Goal: Information Seeking & Learning: Learn about a topic

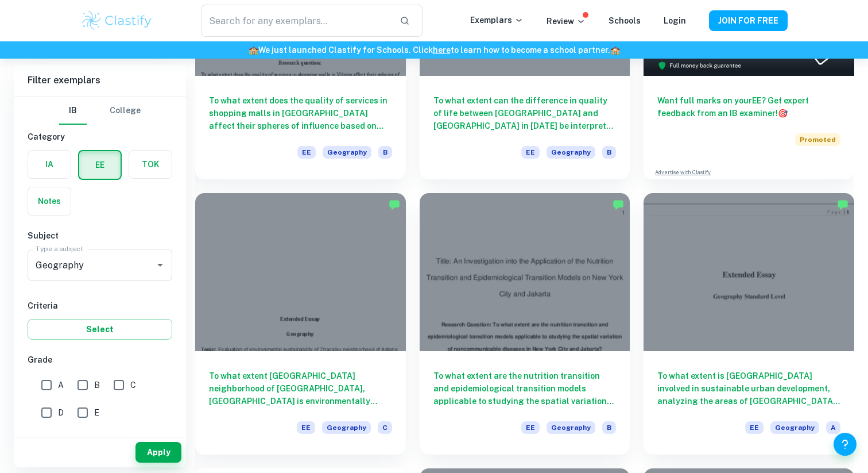
scroll to position [229, 0]
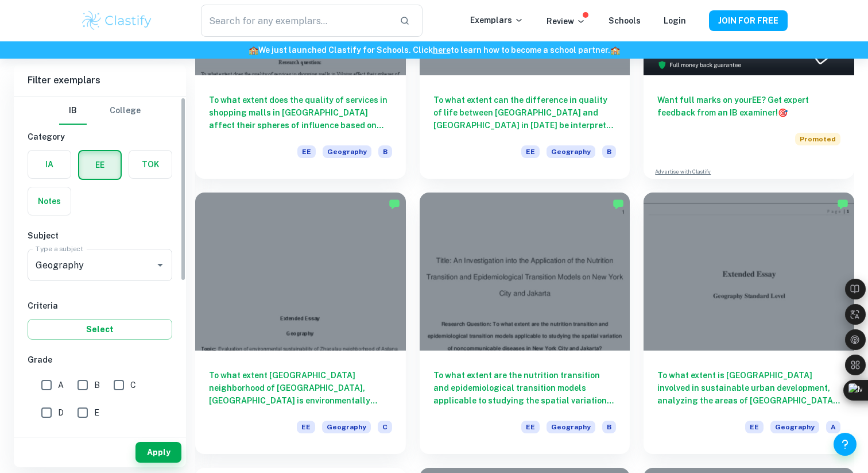
click at [49, 377] on input "A" at bounding box center [46, 384] width 23 height 23
checkbox input "true"
click at [168, 451] on button "Apply" at bounding box center [159, 452] width 46 height 21
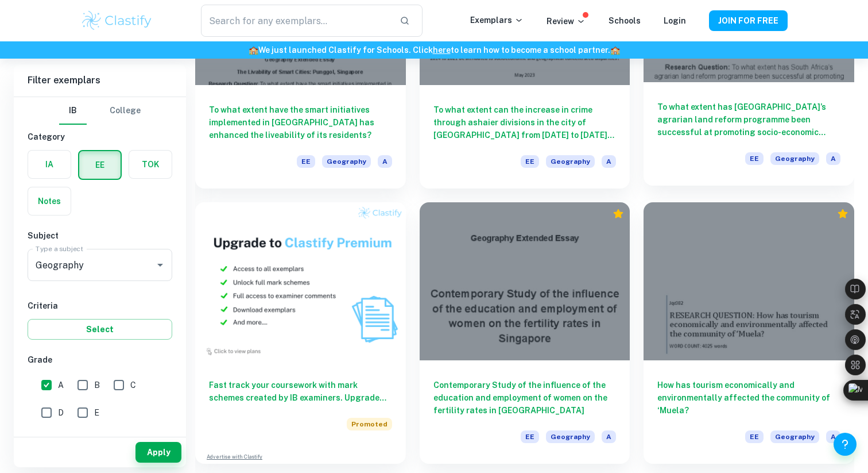
scroll to position [478, 0]
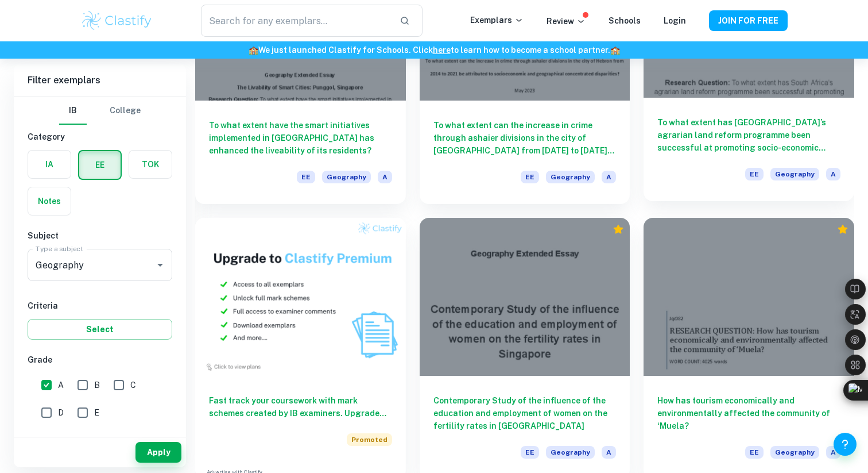
click at [719, 140] on h6 "To what extent has [GEOGRAPHIC_DATA]’s agrarian land reform programme been succ…" at bounding box center [748, 135] width 183 height 38
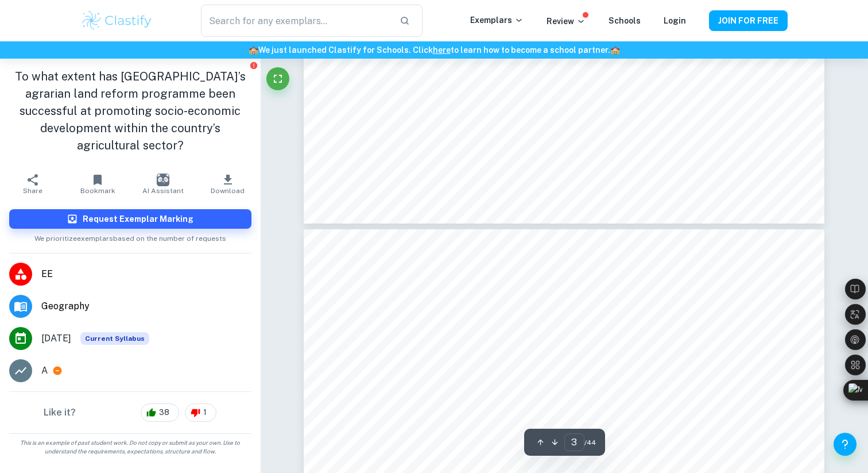
type input "4"
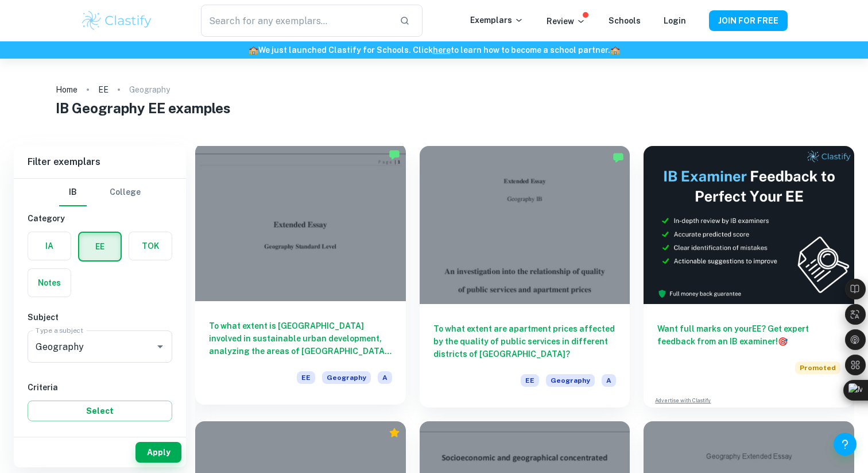
click at [377, 226] on div at bounding box center [300, 222] width 211 height 158
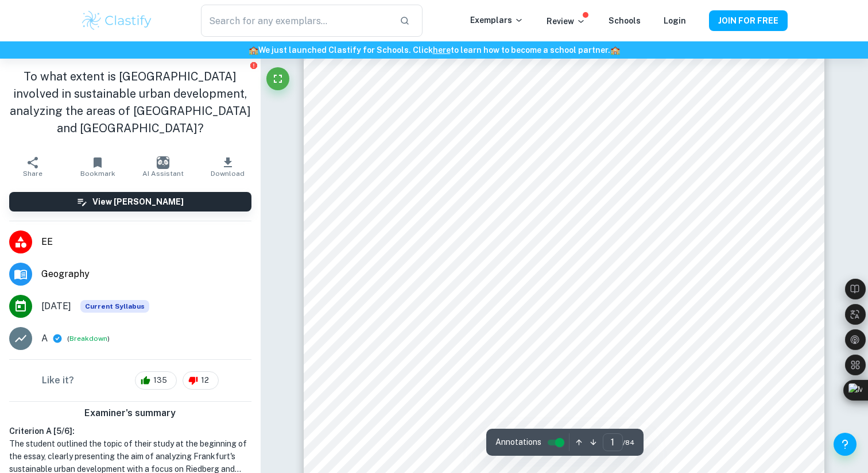
scroll to position [418, 0]
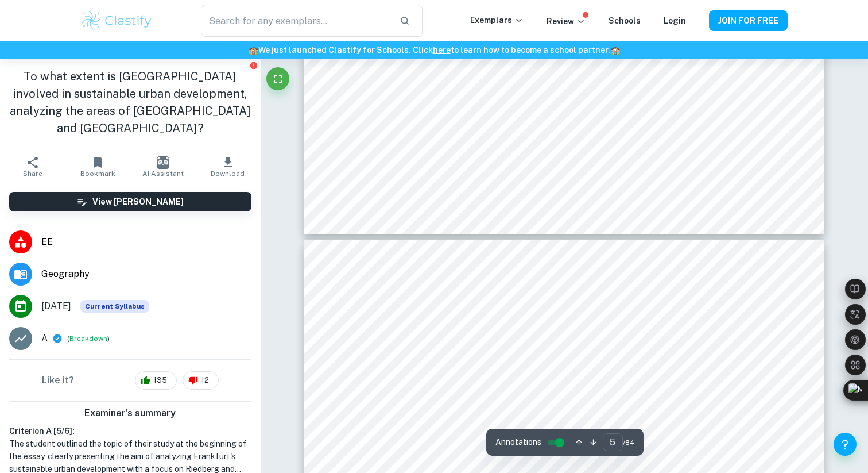
type input "6"
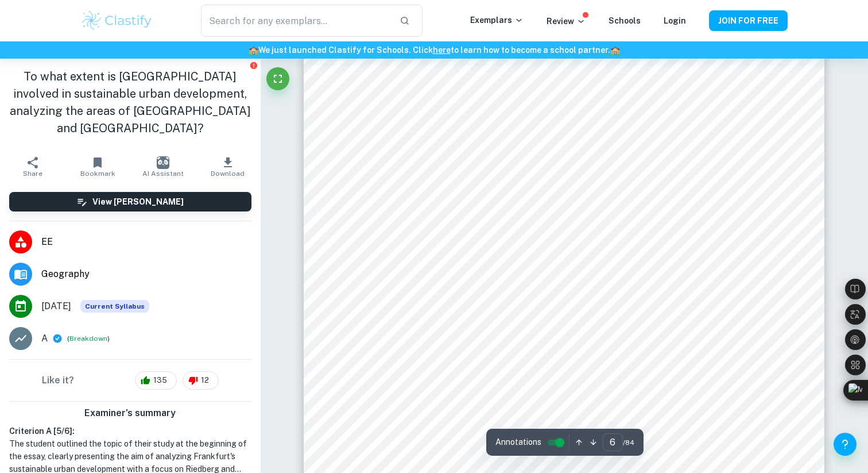
scroll to position [3924, 0]
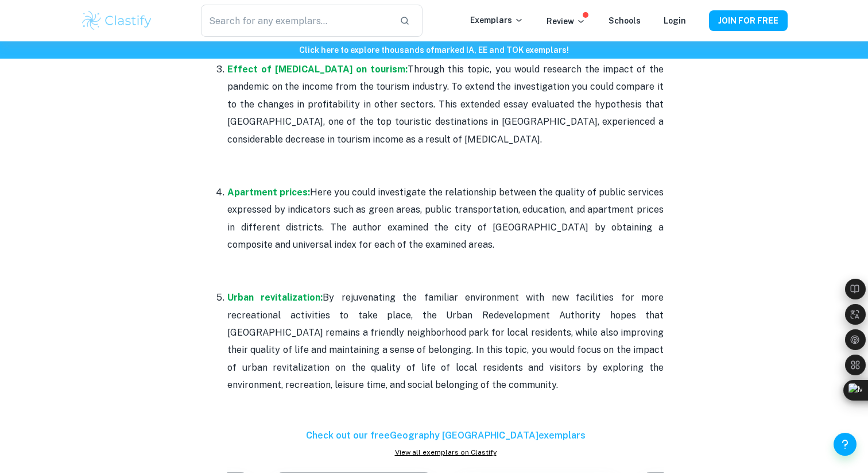
scroll to position [810, 0]
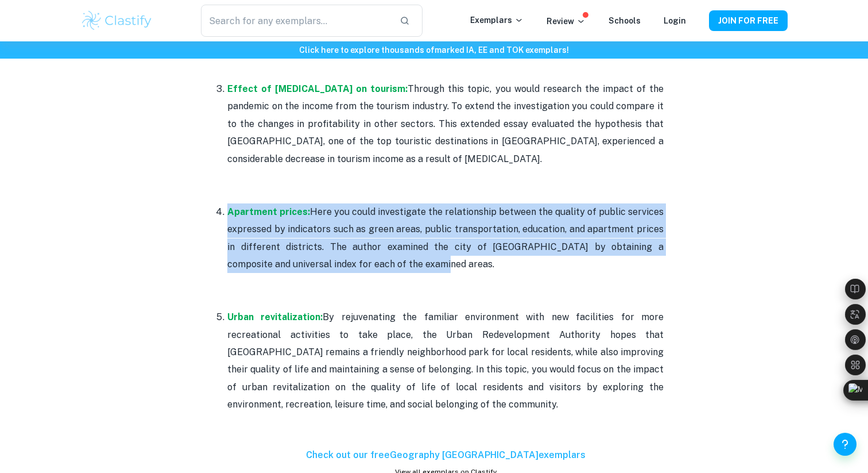
drag, startPoint x: 368, startPoint y: 249, endPoint x: 224, endPoint y: 198, distance: 152.2
click at [227, 203] on li "Apartment prices: Here you could investigate the relationship between the quali…" at bounding box center [445, 255] width 436 height 105
copy p "Apartment prices: Here you could investigate the relationship between the quali…"
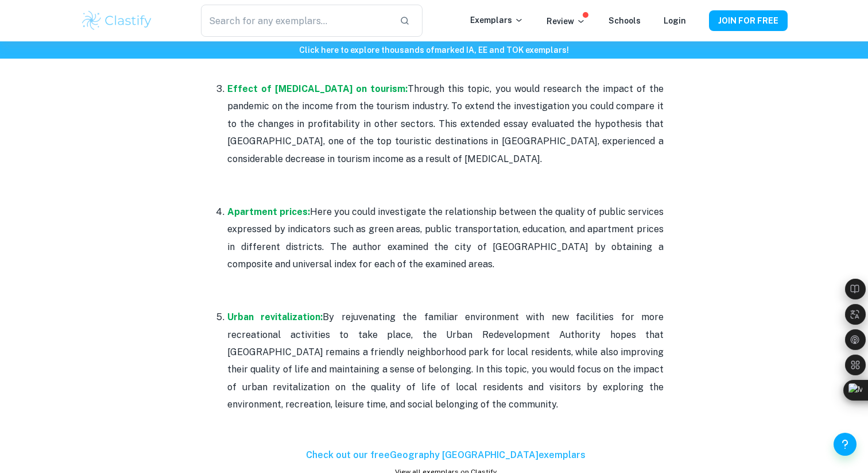
click at [379, 203] on p "Apartment prices: Here you could investigate the relationship between the quali…" at bounding box center [445, 255] width 436 height 105
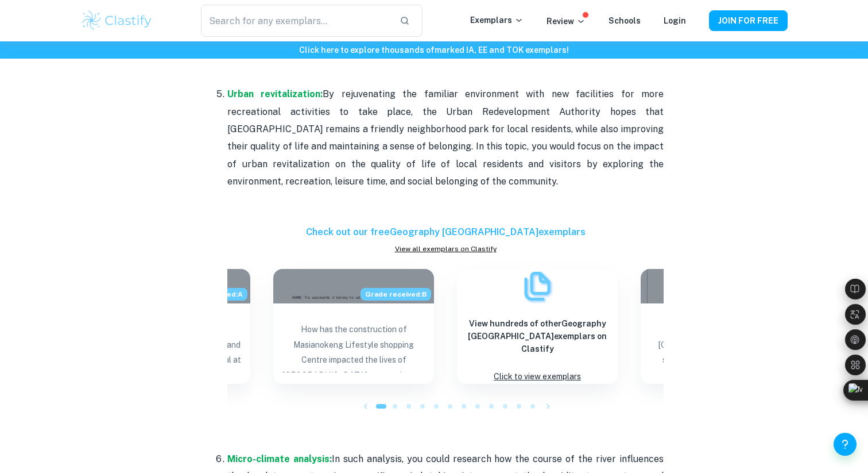
scroll to position [1046, 0]
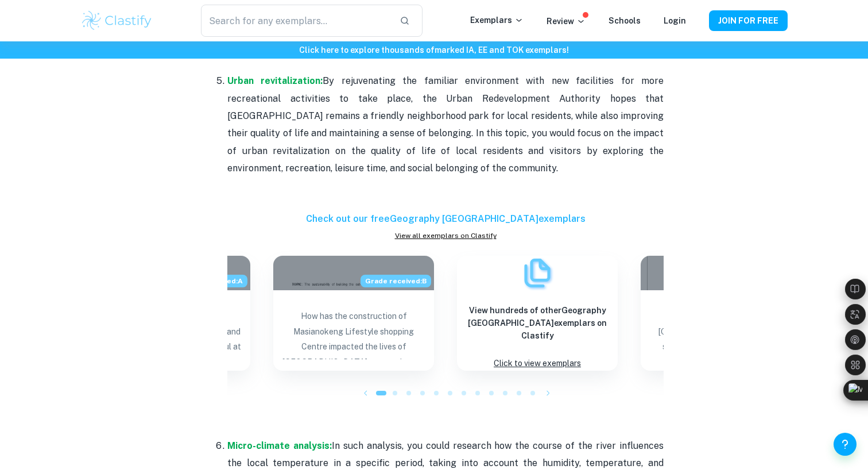
click at [521, 212] on h6 "Check out our free Geography EE exemplars" at bounding box center [445, 219] width 436 height 14
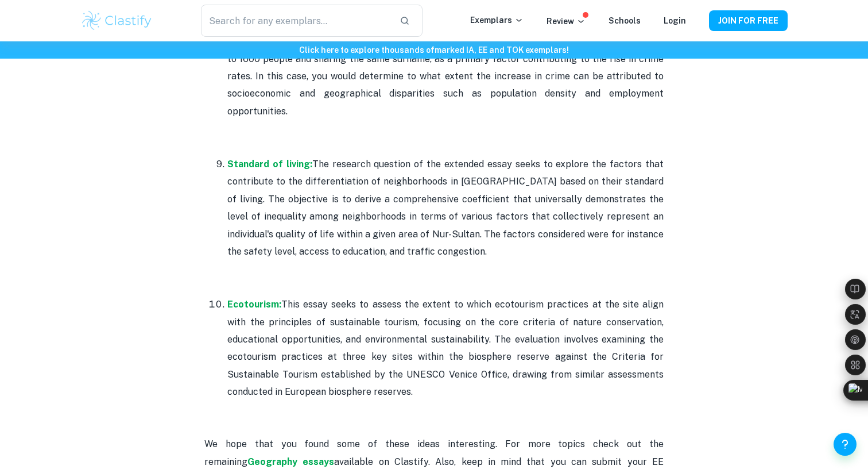
scroll to position [1740, 0]
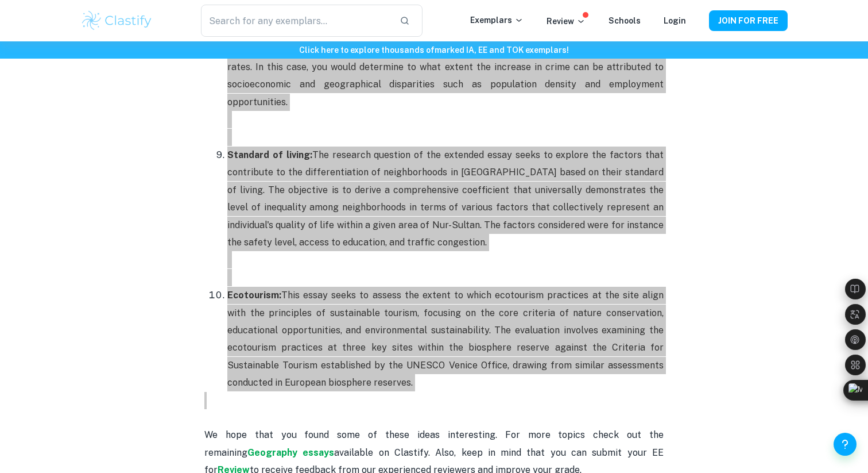
drag, startPoint x: 337, startPoint y: 368, endPoint x: 299, endPoint y: -10, distance: 379.2
